Goal: Task Accomplishment & Management: Use online tool/utility

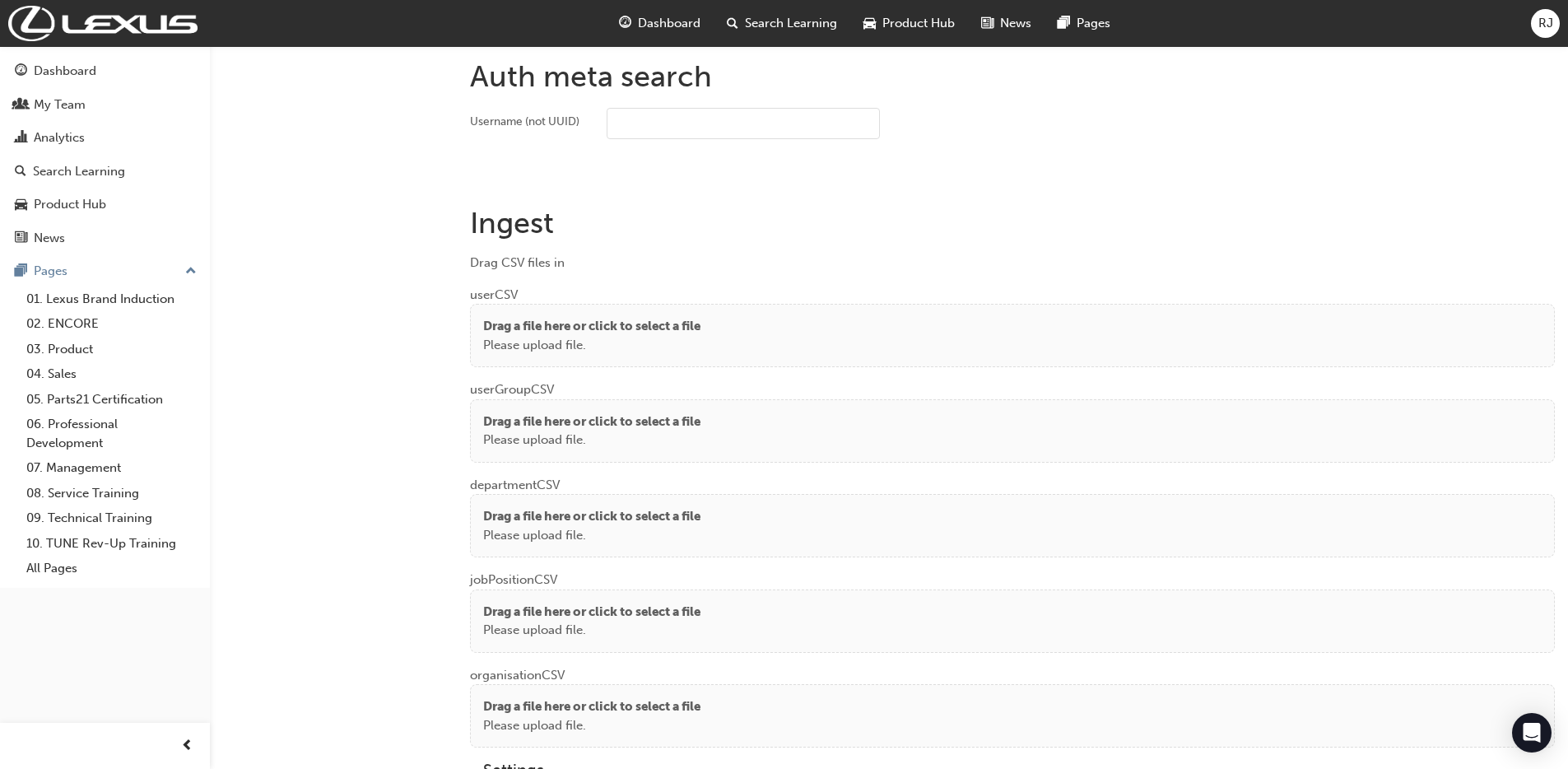
scroll to position [1240, 0]
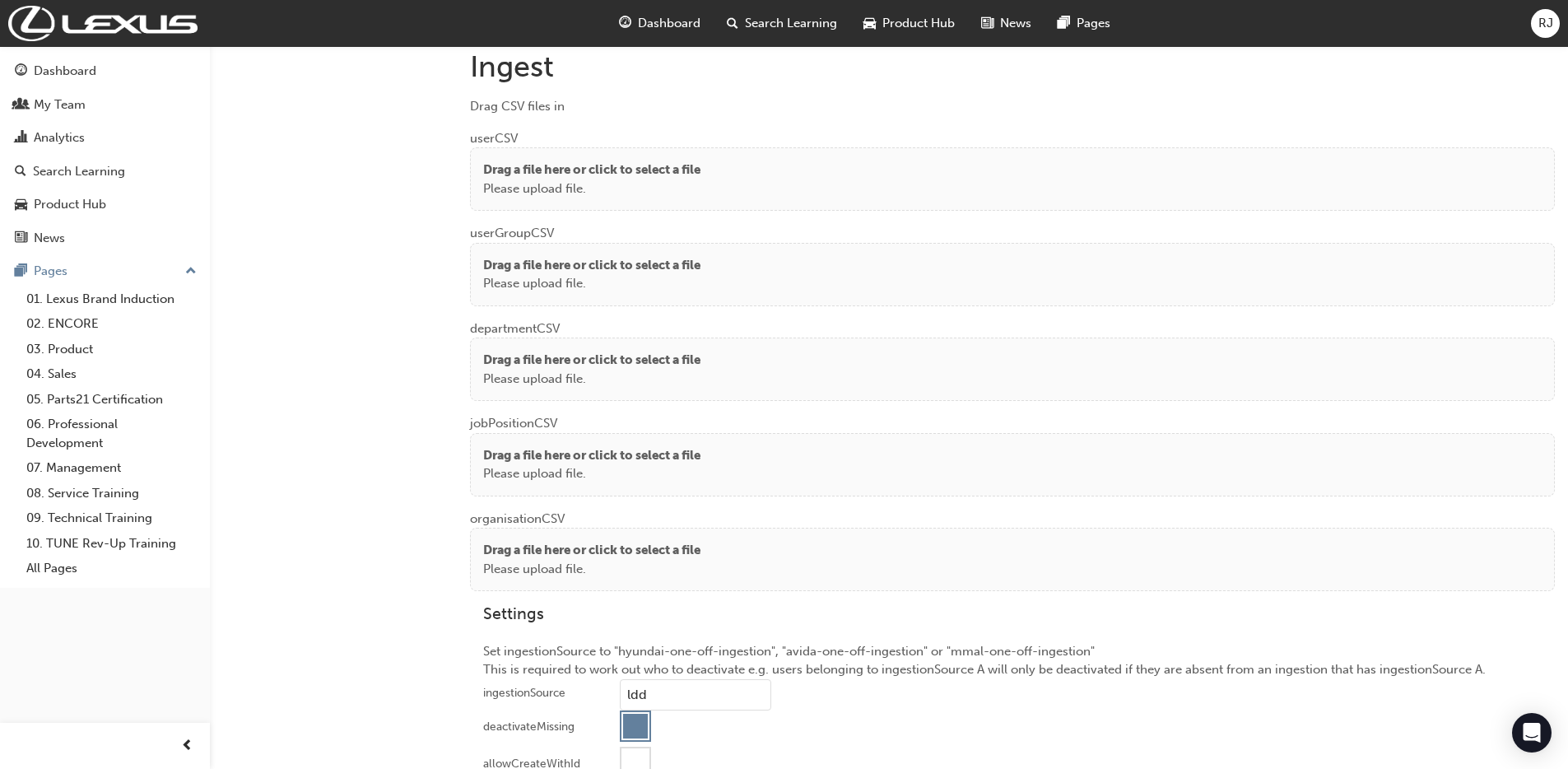
click at [701, 191] on p "Please upload file." at bounding box center [592, 189] width 217 height 19
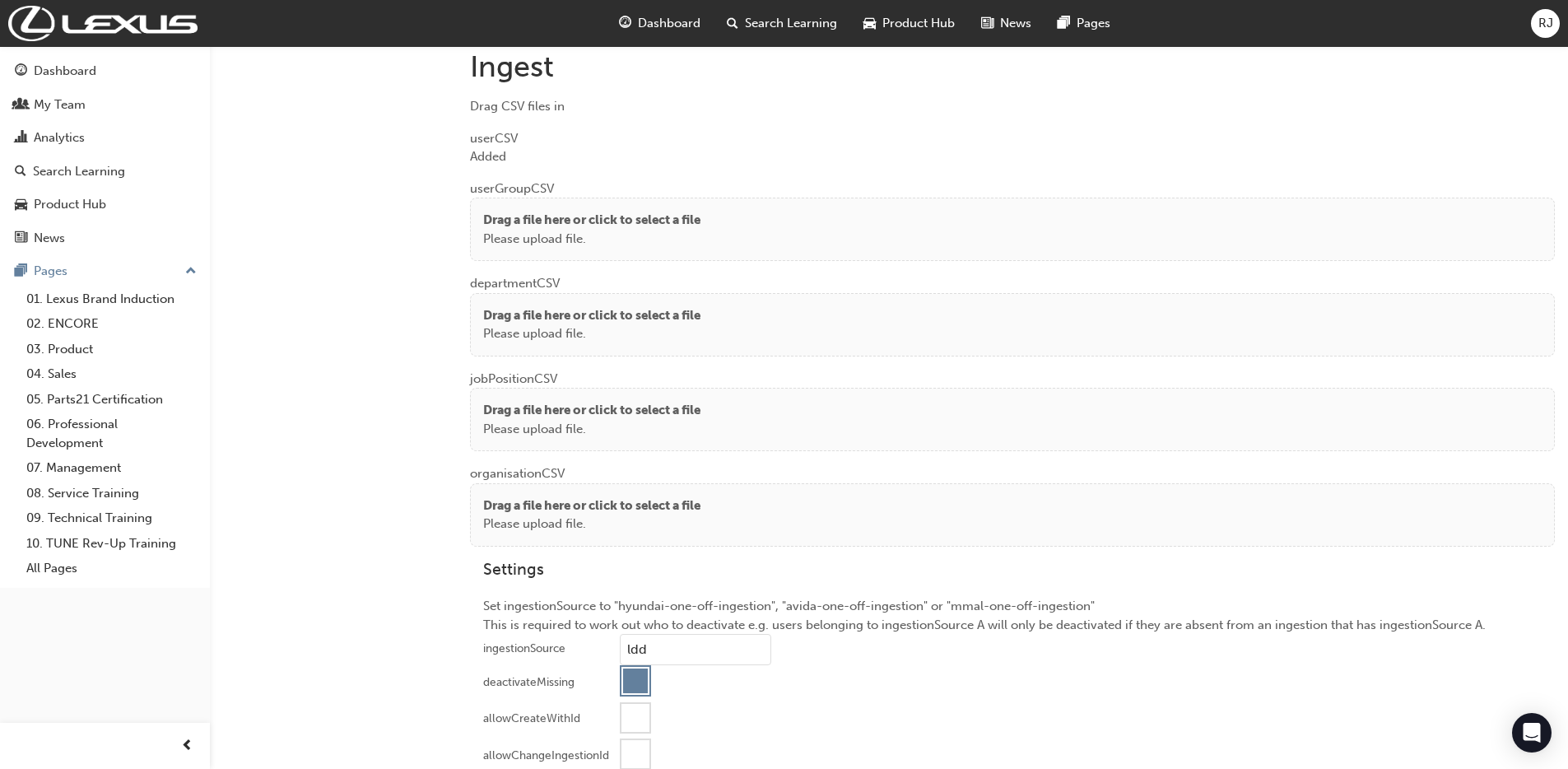
click at [626, 223] on p "Drag a file here or click to select a file" at bounding box center [592, 220] width 217 height 19
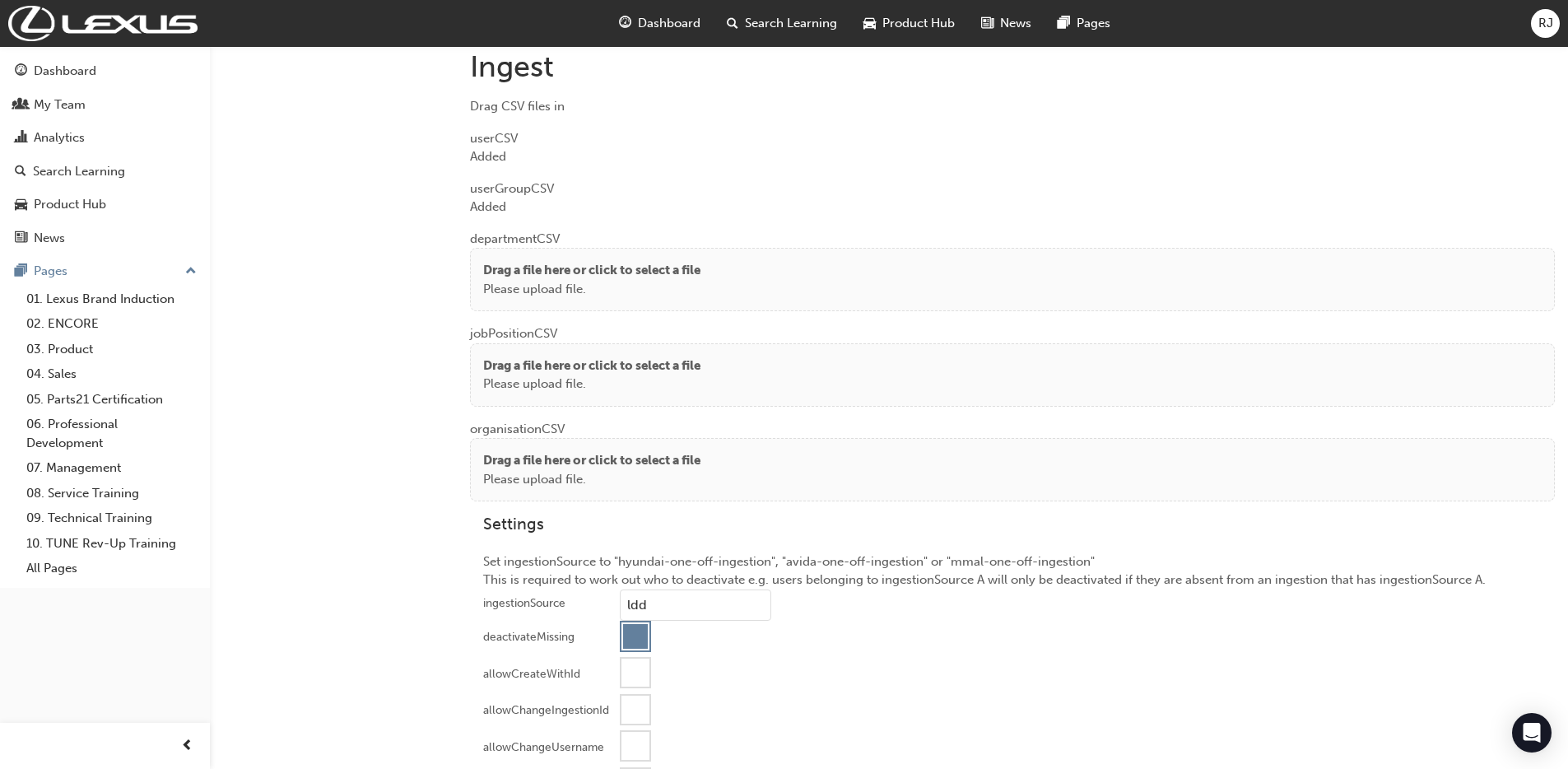
click at [484, 283] on p "Please upload file." at bounding box center [592, 289] width 217 height 19
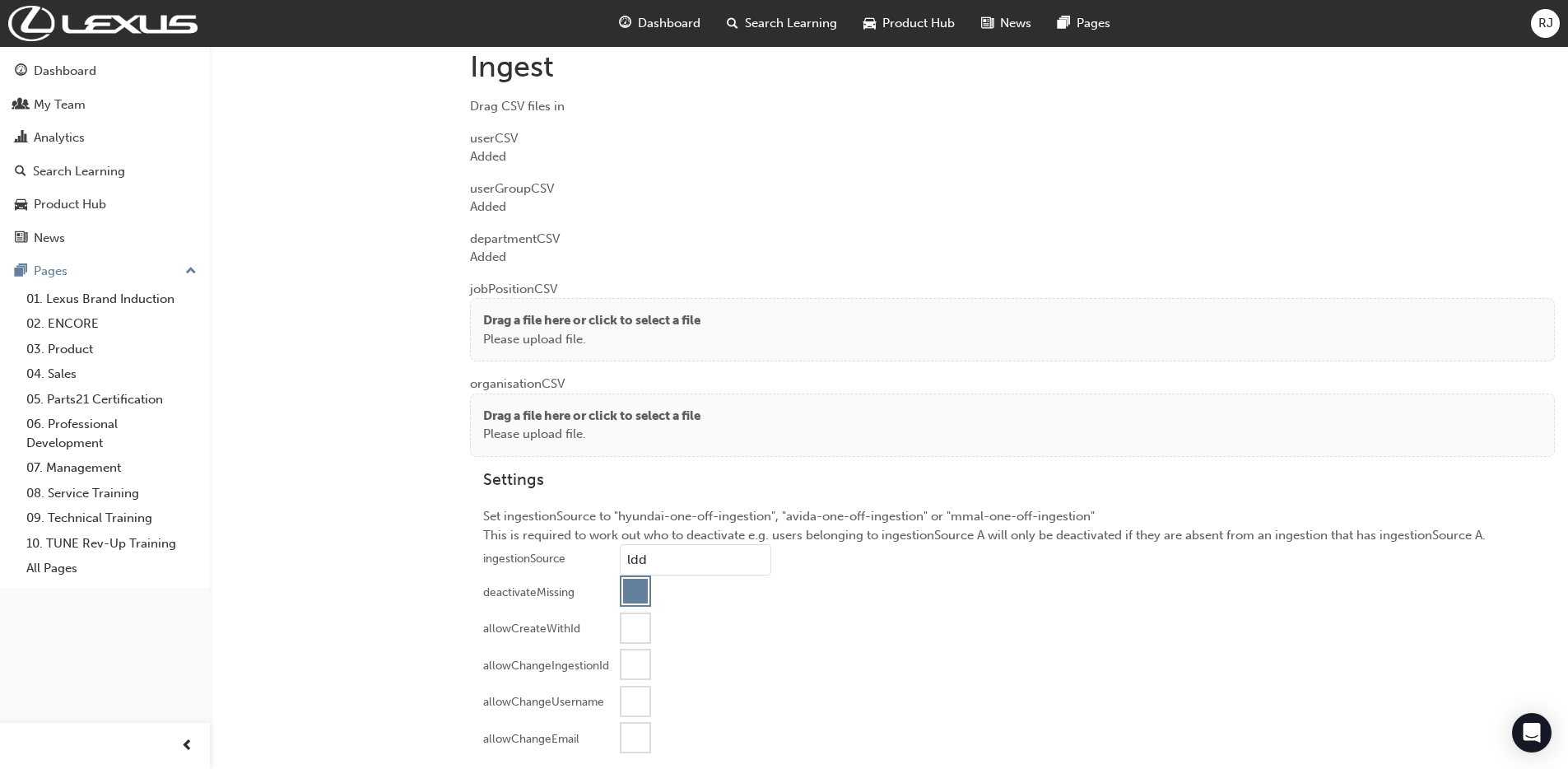
click at [515, 311] on p "Drag a file here or click to select a file" at bounding box center [592, 320] width 217 height 19
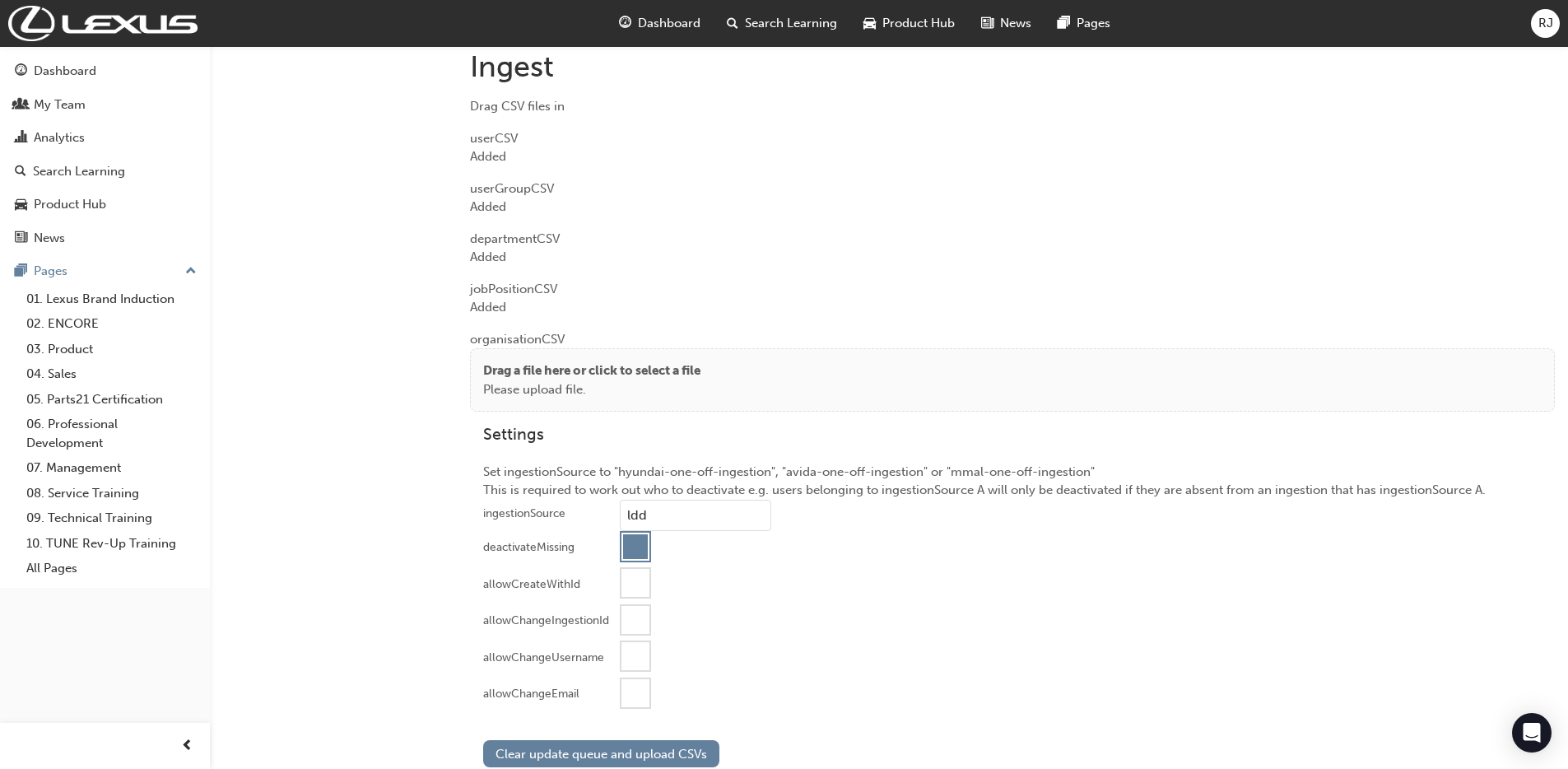
click at [540, 384] on p "Please upload file." at bounding box center [592, 389] width 217 height 19
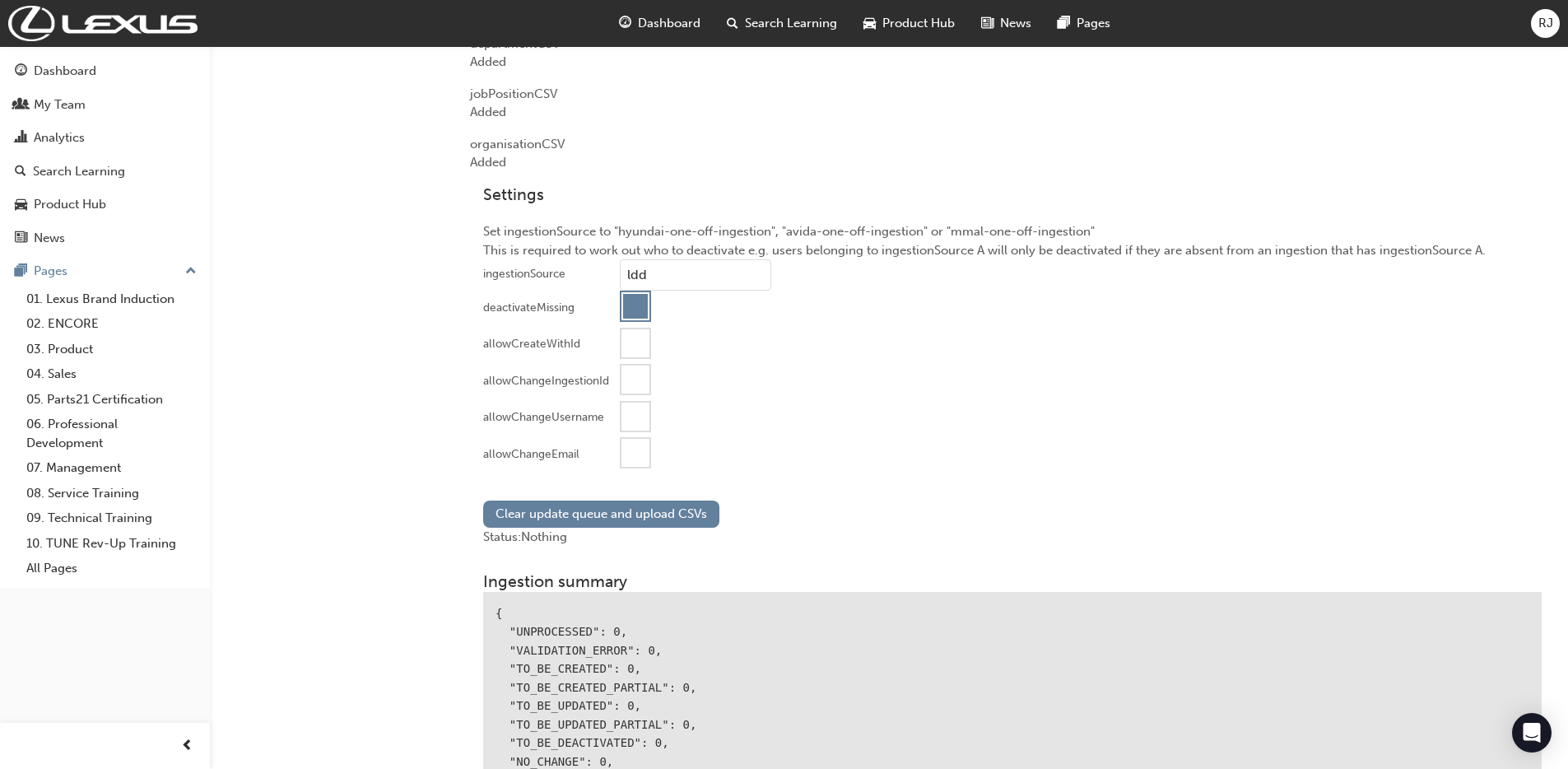
scroll to position [1596, 0]
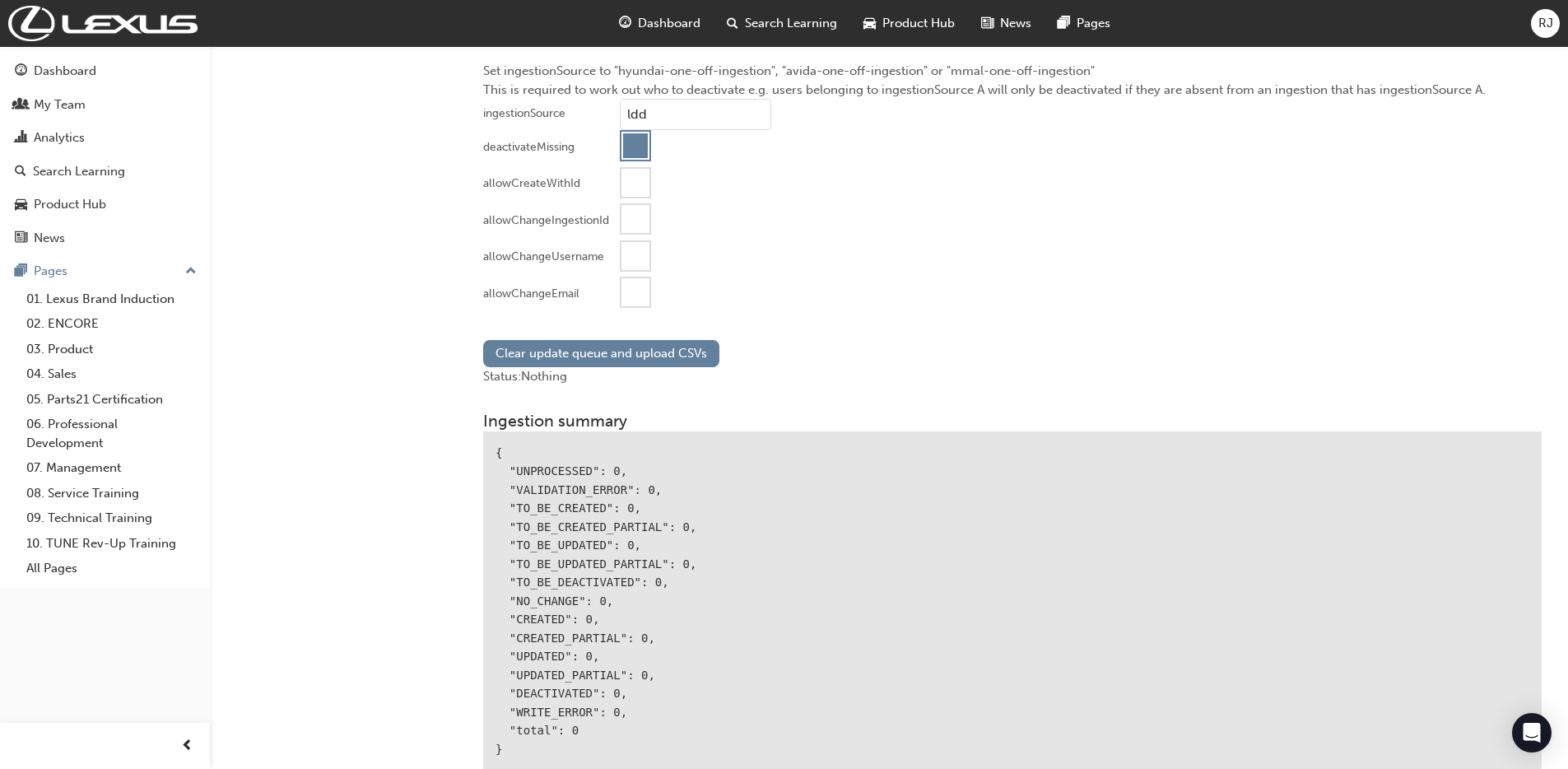
click at [632, 289] on div at bounding box center [636, 293] width 28 height 28
click at [605, 346] on button "Clear update queue and upload CSVs" at bounding box center [602, 353] width 236 height 27
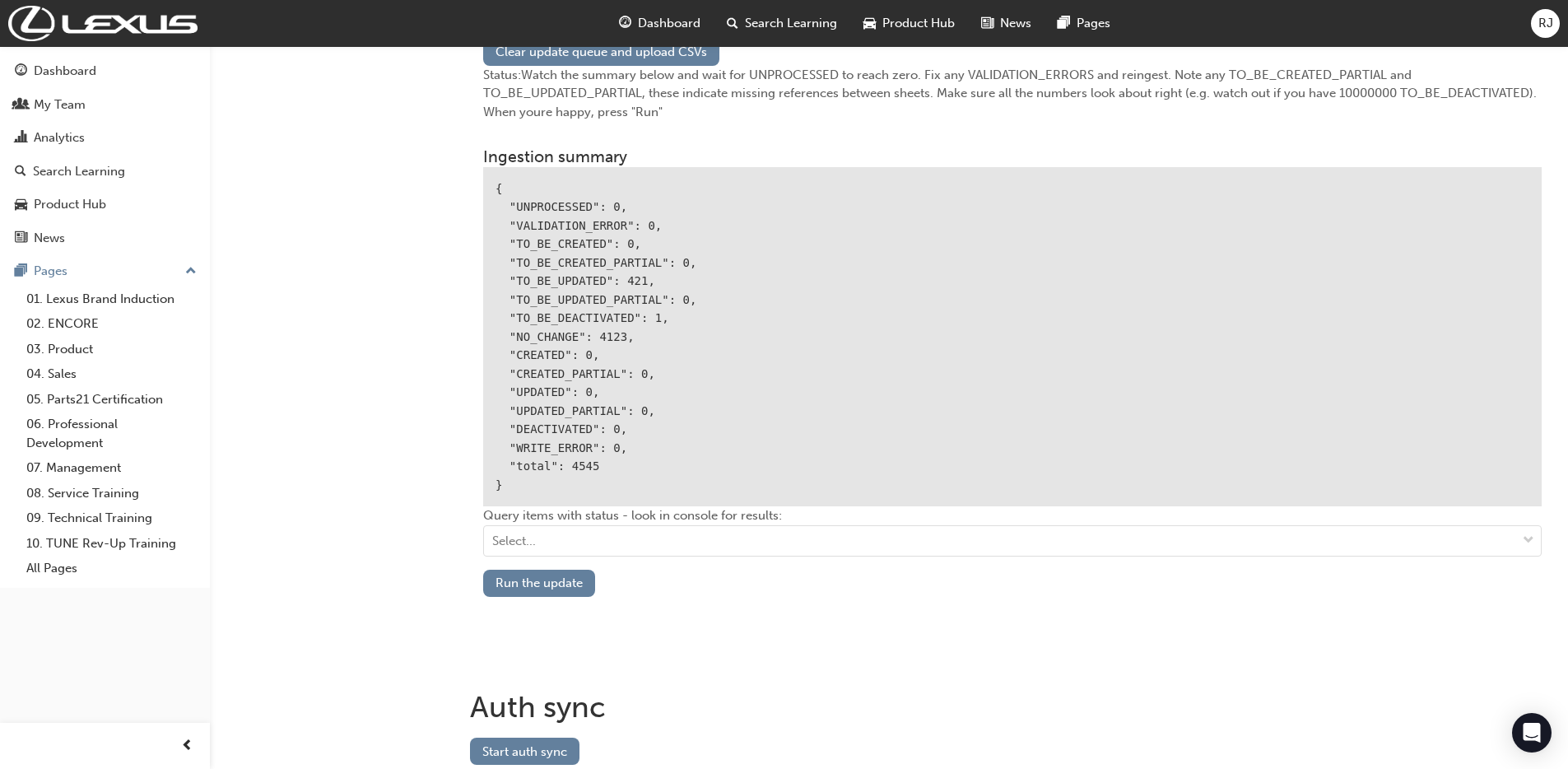
scroll to position [1907, 0]
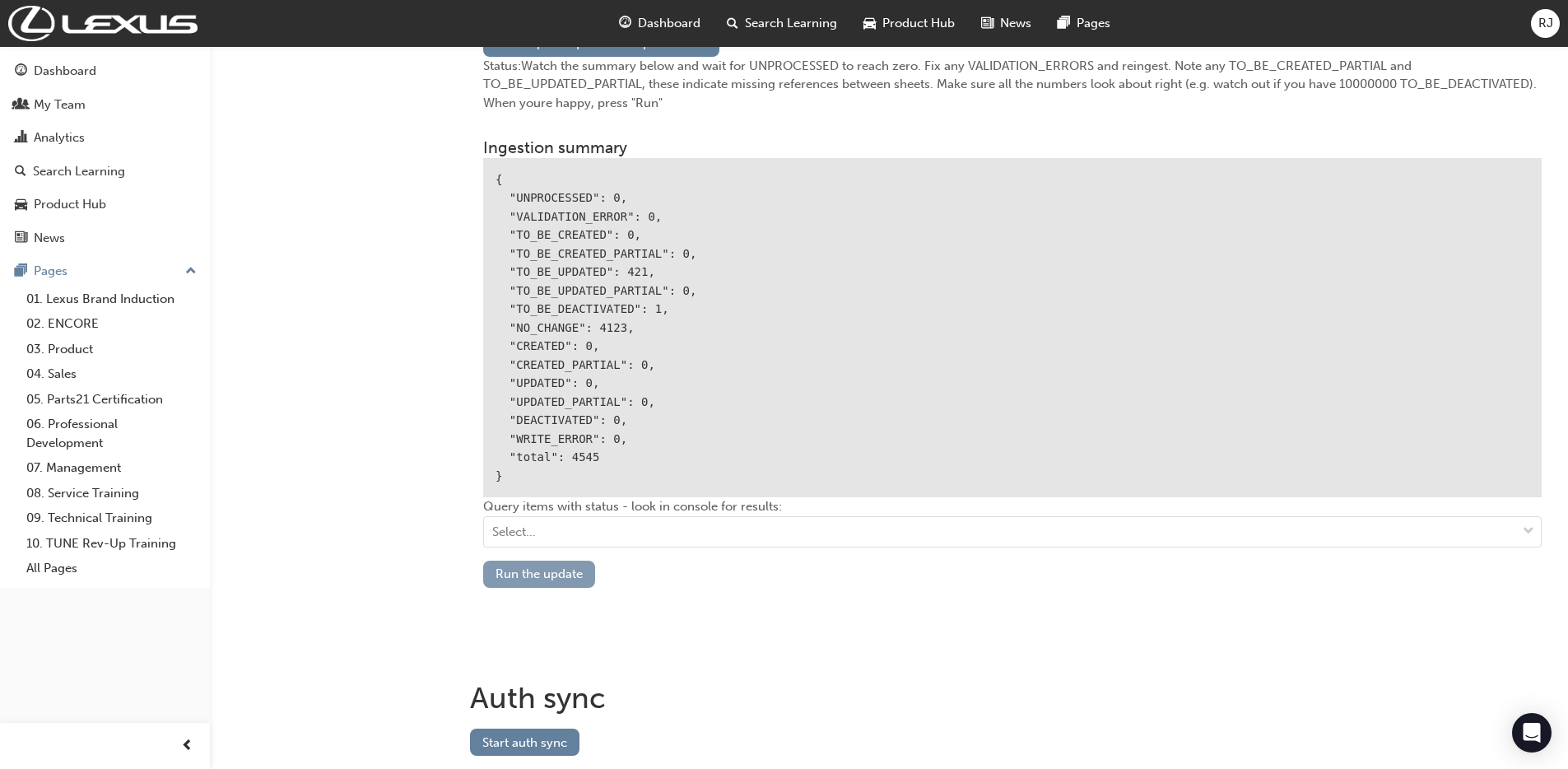
click at [552, 574] on button "Run the update" at bounding box center [539, 574] width 112 height 27
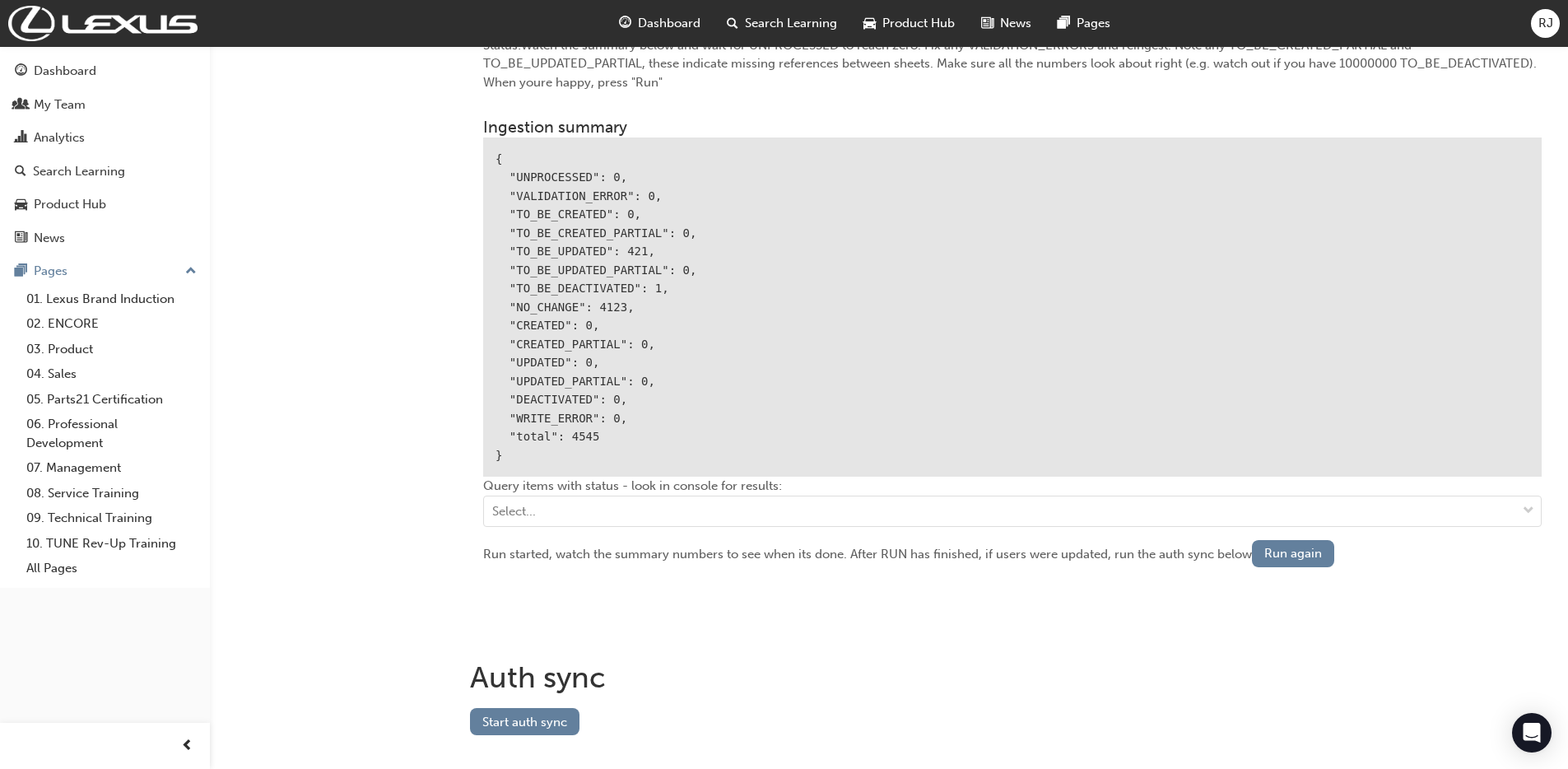
scroll to position [1931, 0]
click at [564, 723] on button "Start auth sync" at bounding box center [525, 718] width 109 height 27
